Goal: Transaction & Acquisition: Book appointment/travel/reservation

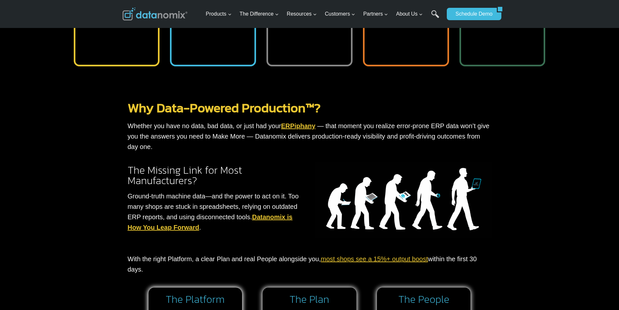
click at [332, 255] on link "most shops see a 15%+ output boost" at bounding box center [374, 258] width 107 height 7
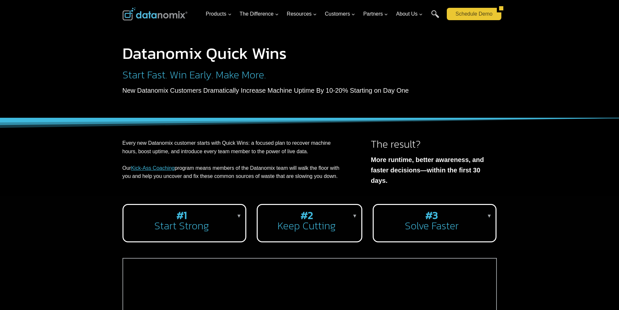
click at [452, 20] on link "Schedule Demo" at bounding box center [472, 14] width 50 height 12
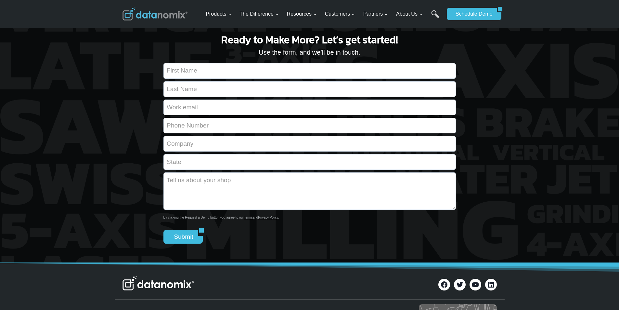
scroll to position [122, 0]
